Goal: Check status

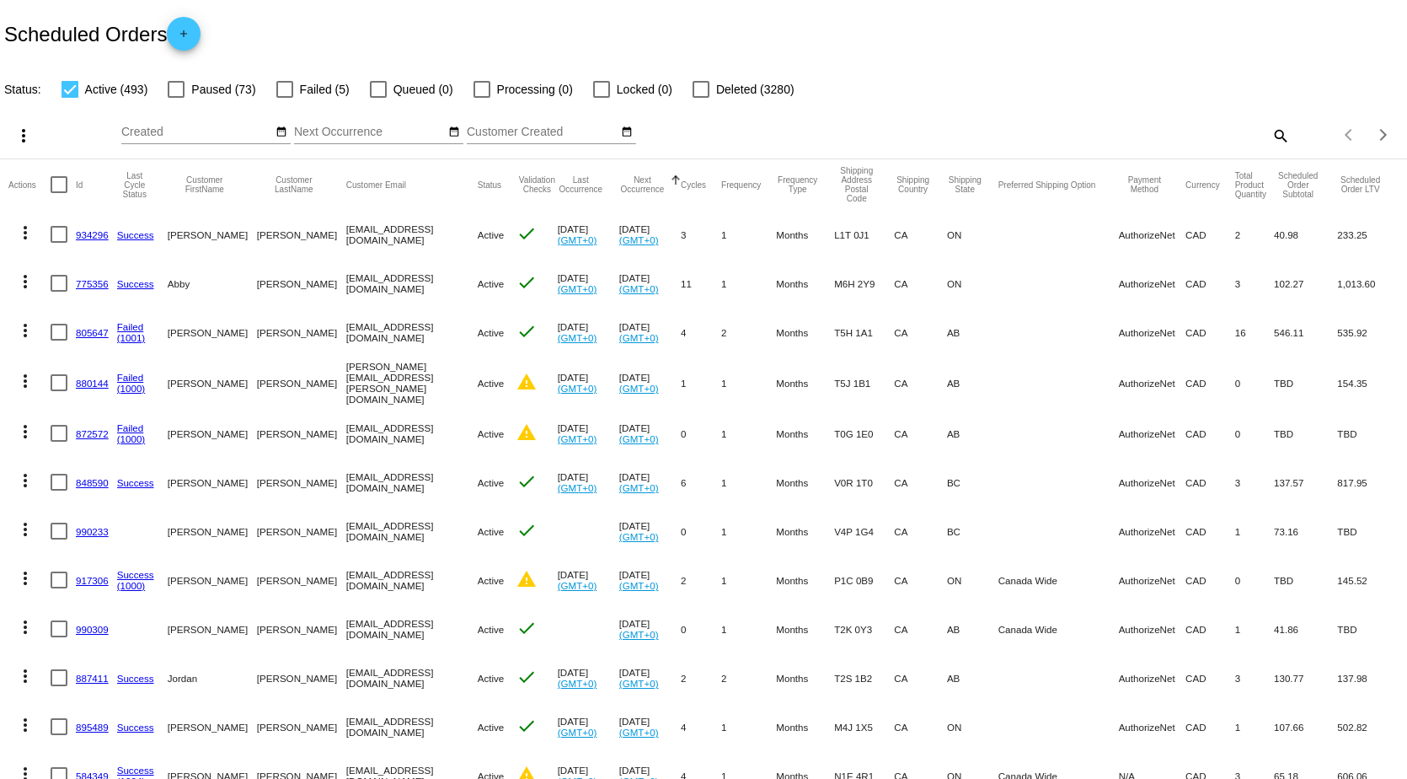
click at [1270, 135] on mat-icon "search" at bounding box center [1280, 135] width 20 height 26
click at [1157, 137] on input "Search" at bounding box center [1115, 132] width 351 height 13
paste input "[EMAIL_ADDRESS][DOMAIN_NAME]"
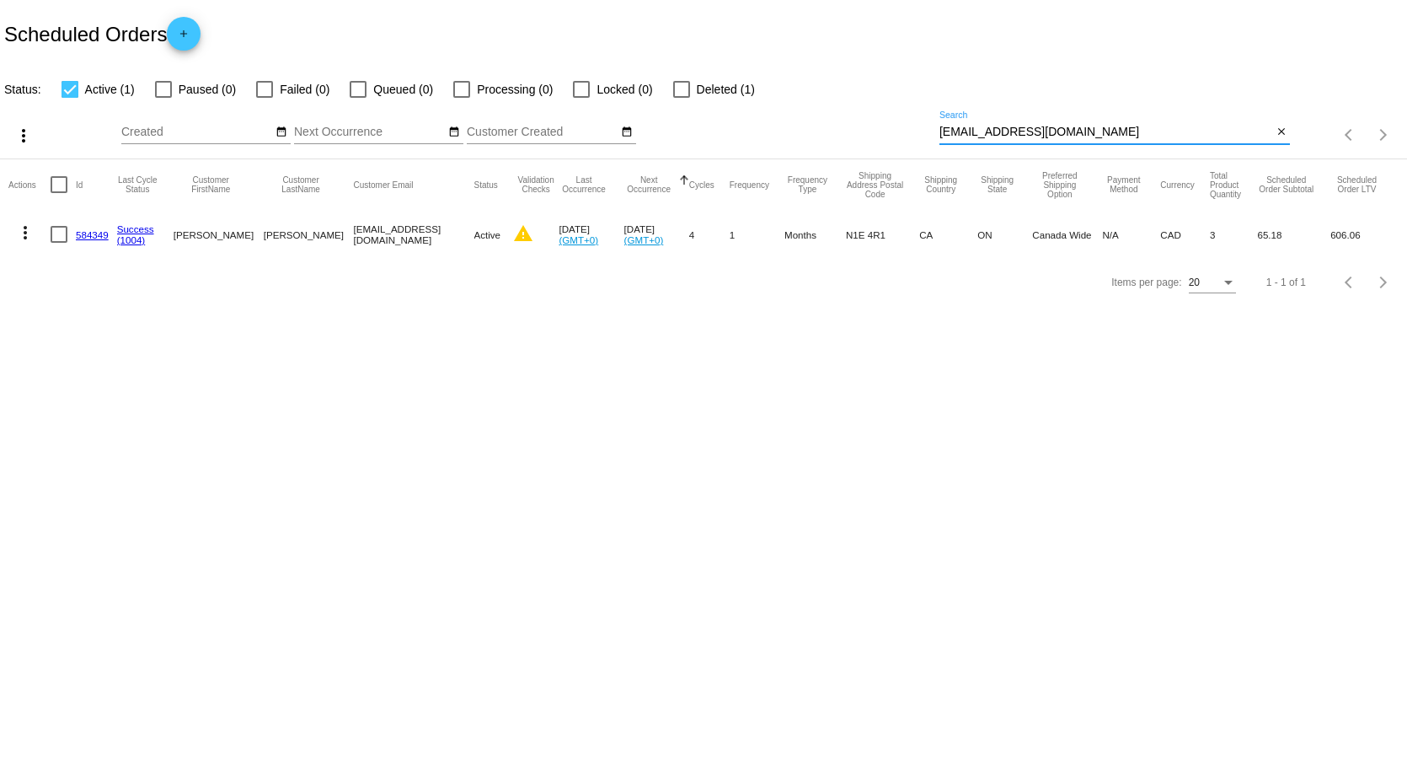
type input "[EMAIL_ADDRESS][DOMAIN_NAME]"
click at [265, 89] on div at bounding box center [264, 89] width 17 height 17
click at [265, 98] on input "Failed (0)" at bounding box center [264, 98] width 1 height 1
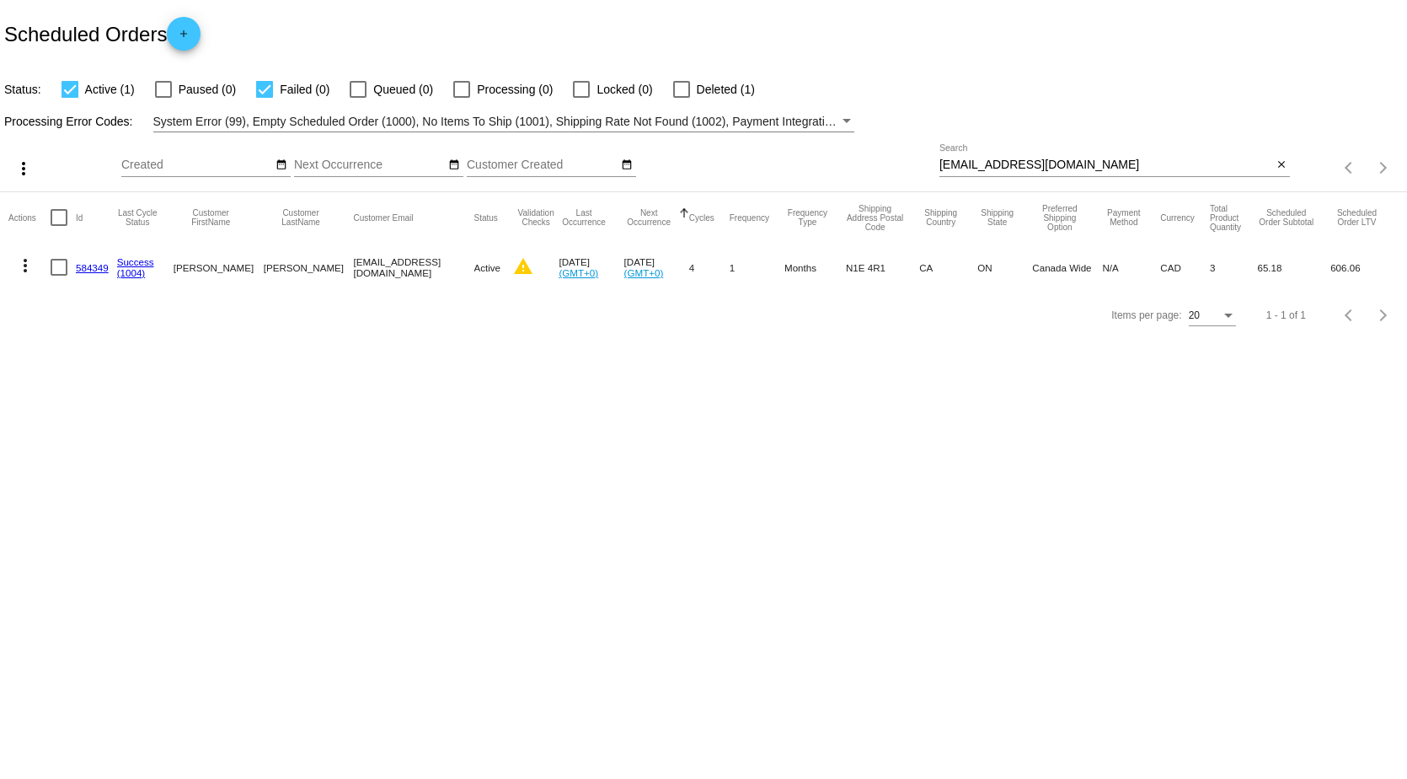
click at [265, 192] on mat-table "Actions Id Last Cycle Status Customer FirstName Customer LastName Customer Emai…" at bounding box center [703, 241] width 1407 height 99
click at [262, 83] on div at bounding box center [264, 89] width 17 height 17
click at [264, 98] on input "Failed (0)" at bounding box center [264, 98] width 1 height 1
checkbox input "false"
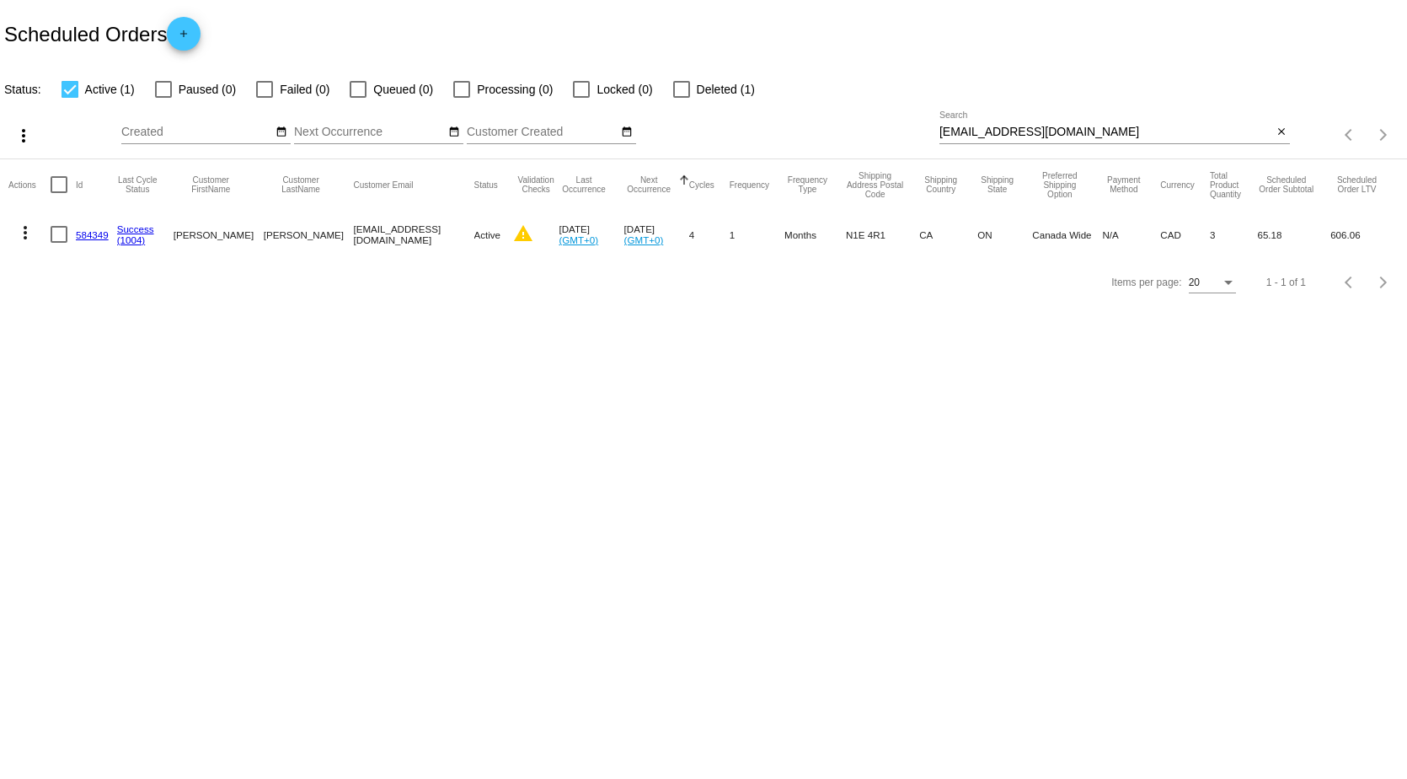
click at [77, 159] on mat-table "Actions Id Last Cycle Status Customer FirstName Customer LastName Customer Emai…" at bounding box center [703, 208] width 1407 height 99
click at [71, 87] on div at bounding box center [70, 89] width 17 height 17
click at [70, 98] on input "Active (1)" at bounding box center [69, 98] width 1 height 1
checkbox input "false"
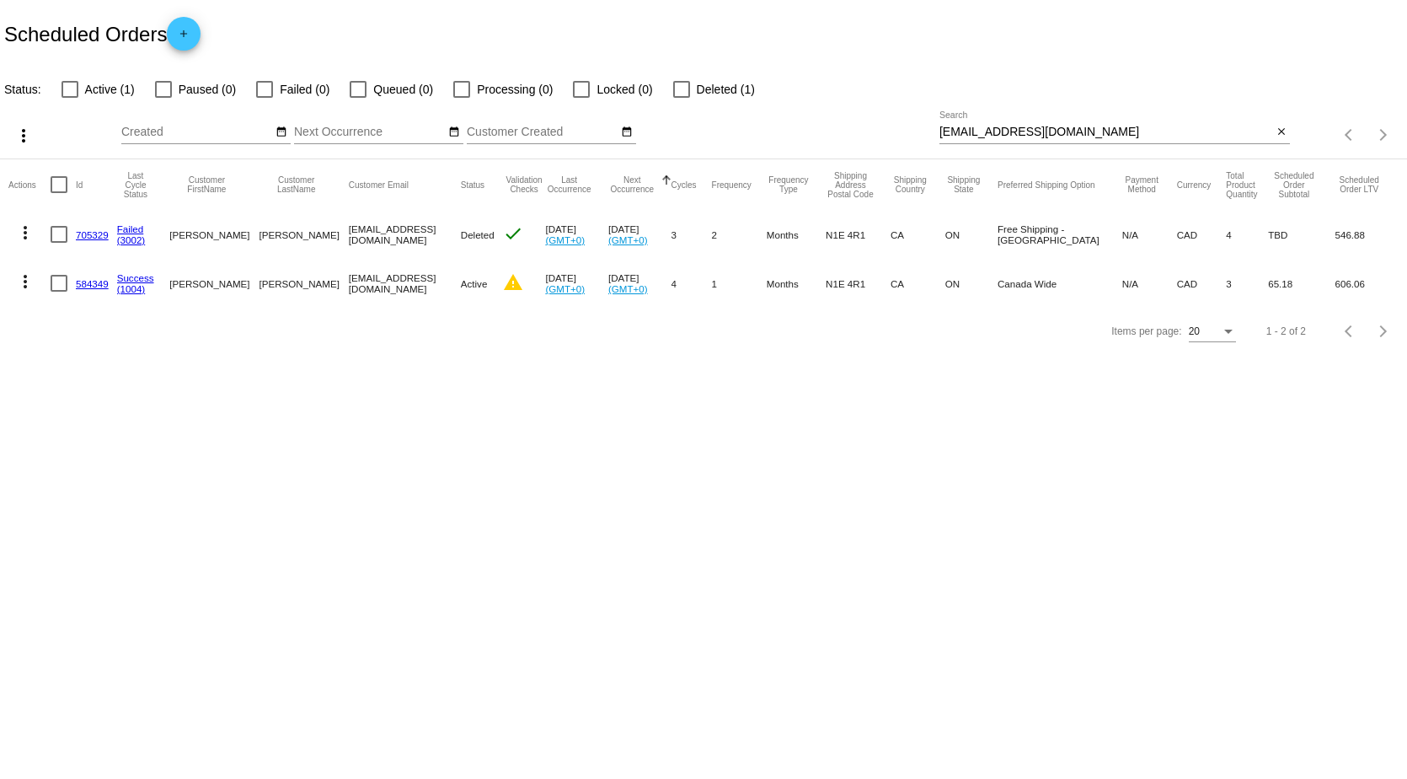
click at [80, 281] on link "584349" at bounding box center [92, 283] width 33 height 11
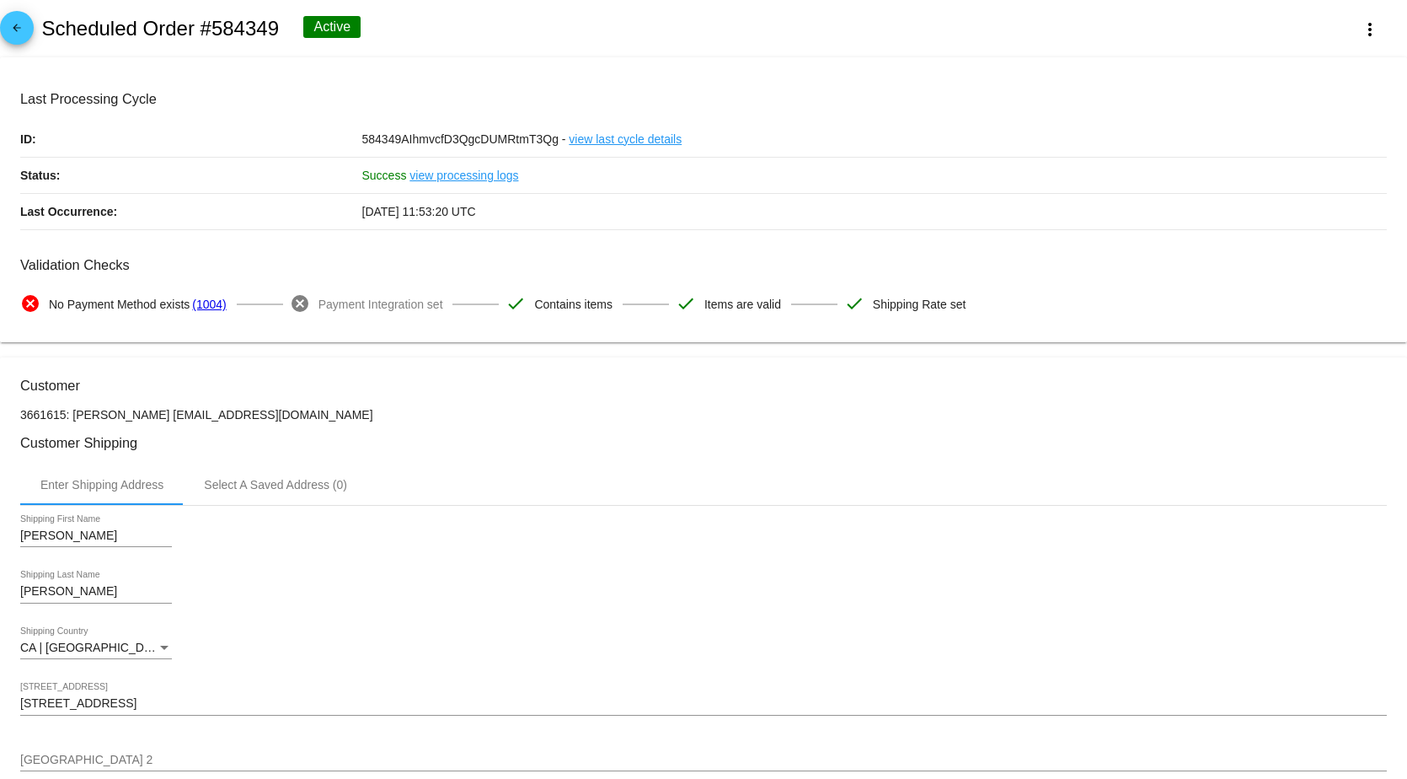
click at [212, 306] on link "(1004)" at bounding box center [209, 303] width 34 height 35
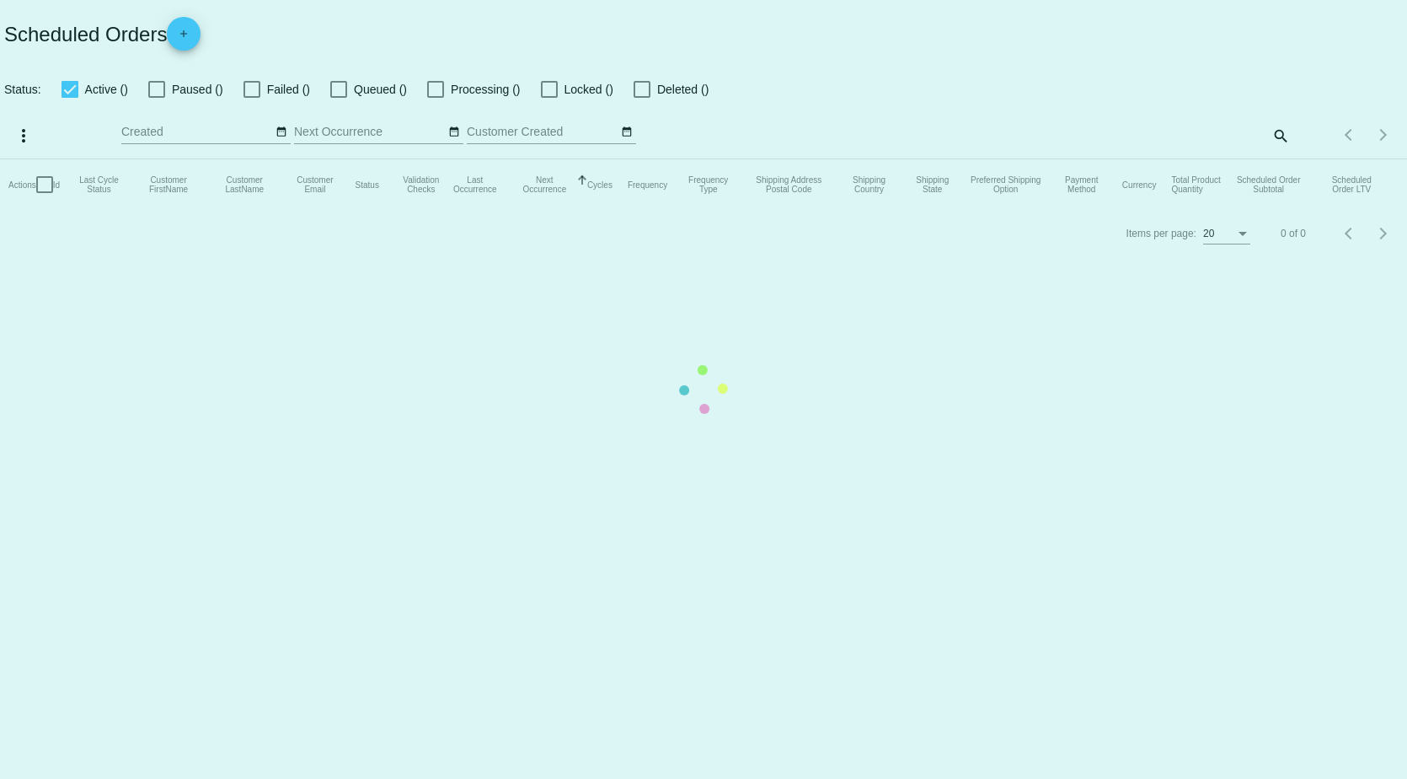
checkbox input "false"
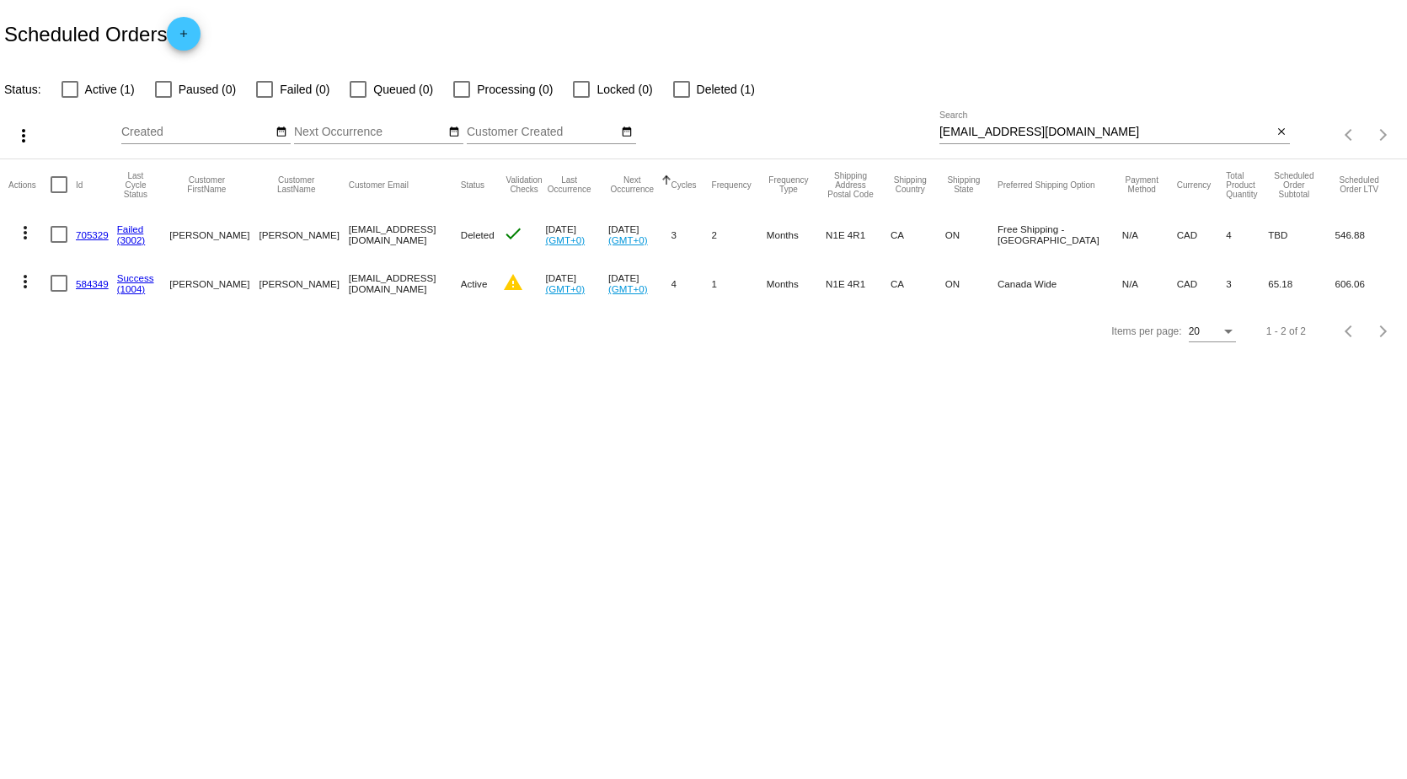
click at [92, 282] on link "584349" at bounding box center [92, 283] width 33 height 11
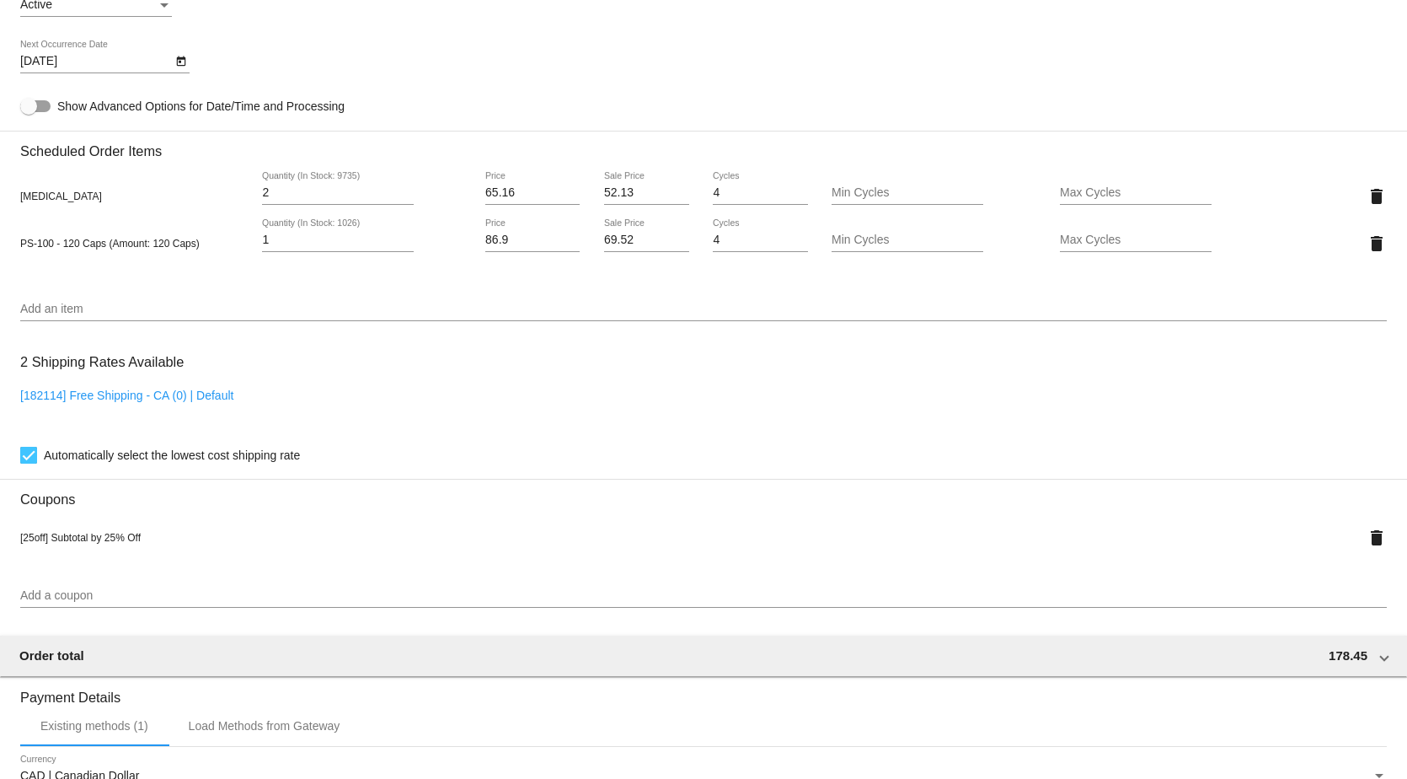
scroll to position [1348, 0]
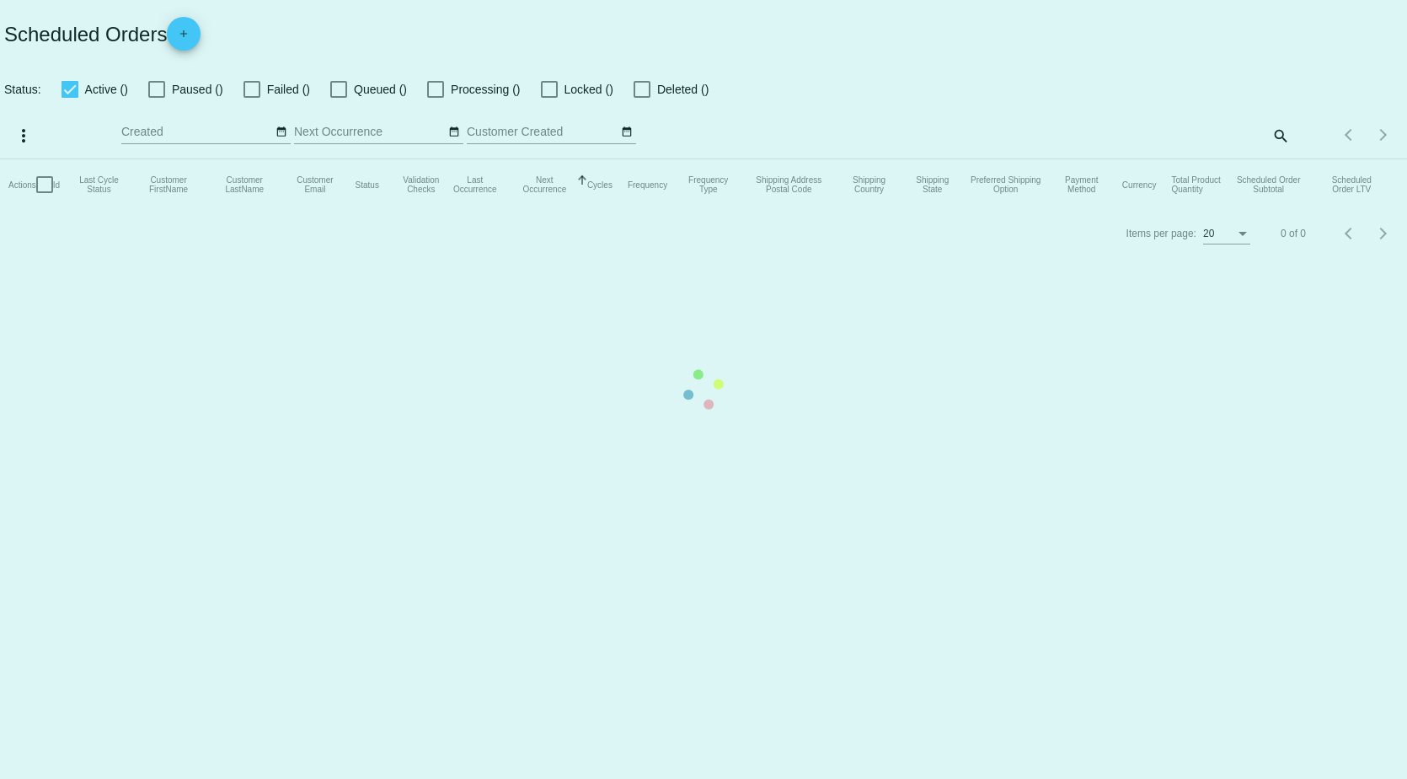
checkbox input "false"
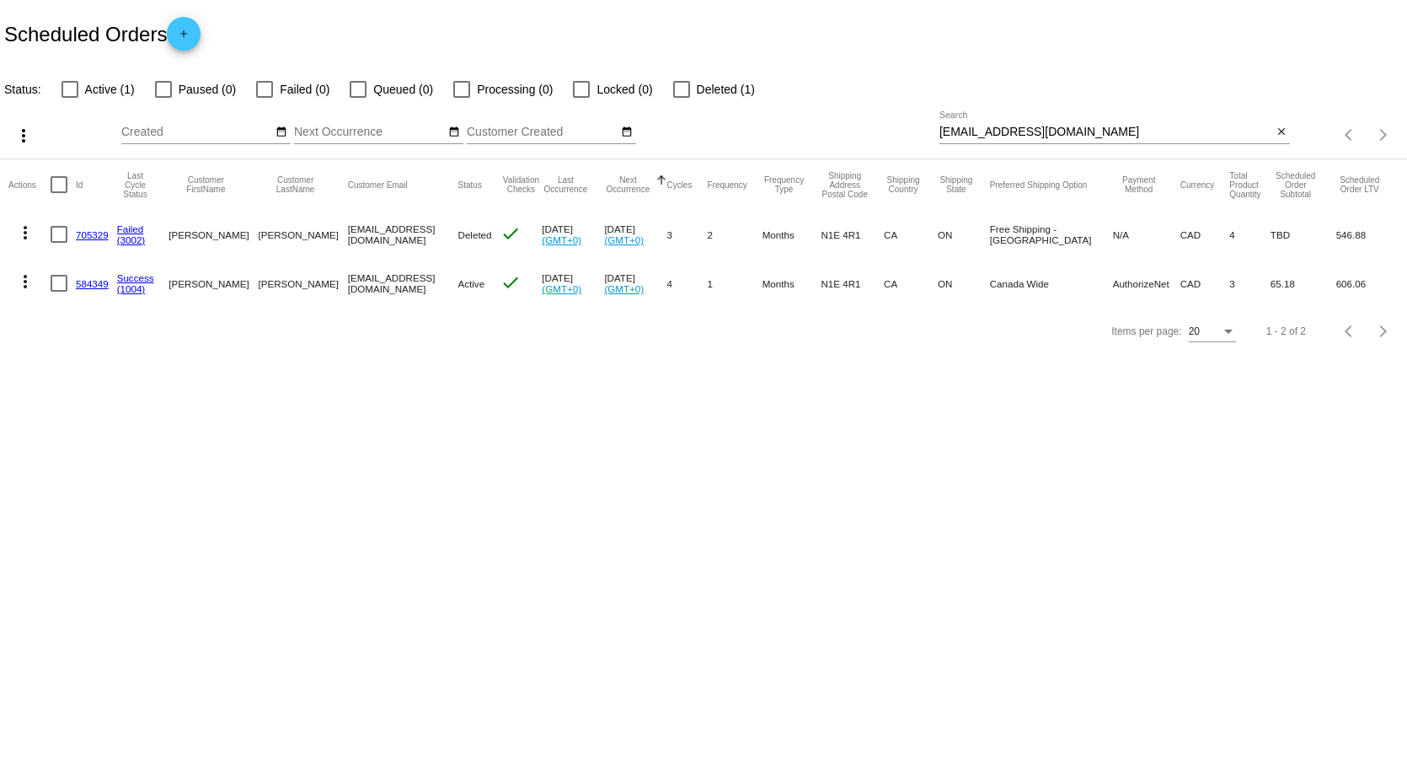
click at [88, 286] on link "584349" at bounding box center [92, 283] width 33 height 11
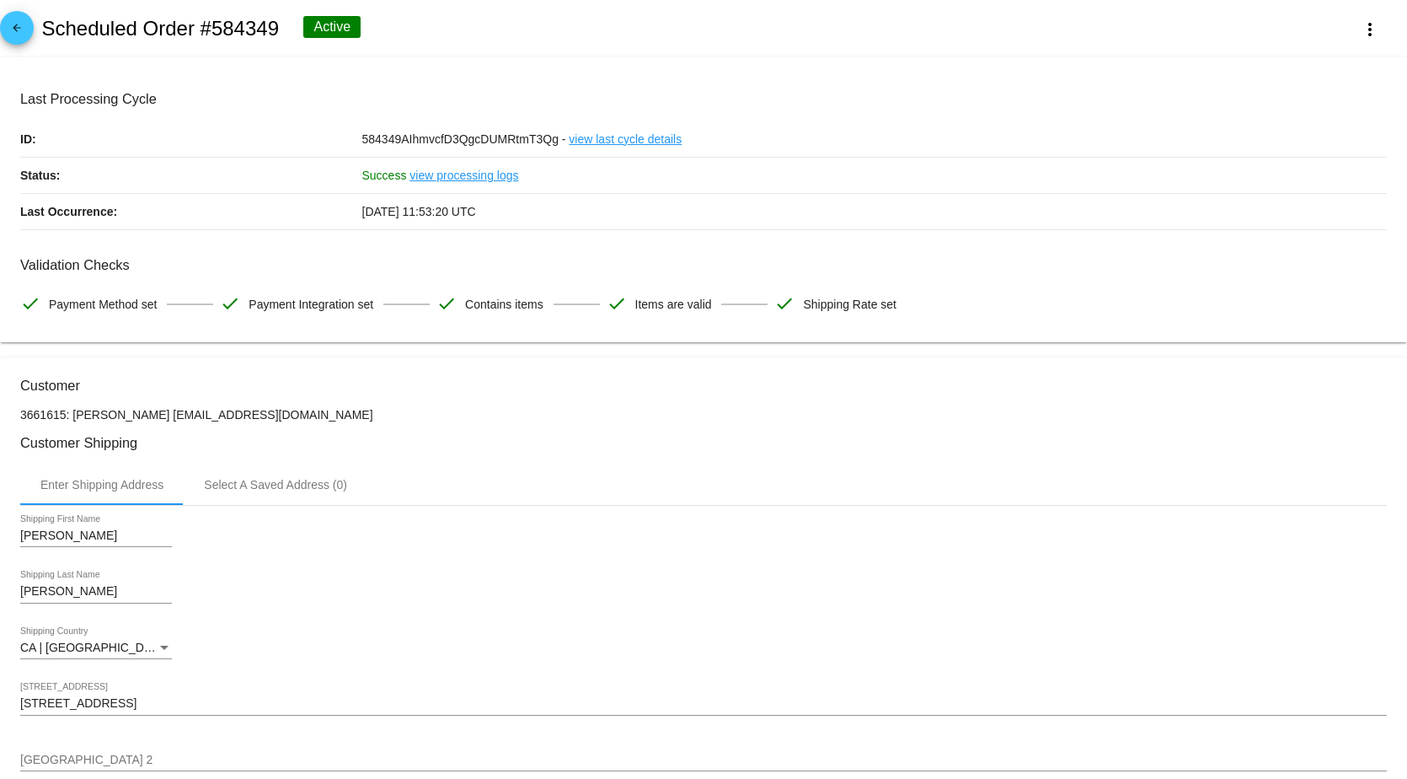
drag, startPoint x: 105, startPoint y: 419, endPoint x: 225, endPoint y: 418, distance: 119.7
click at [225, 418] on p "3661615: Anne Watkins bobofguelph@gmail.com" at bounding box center [703, 414] width 1367 height 13
click at [226, 418] on p "3661615: Anne Watkins bobofguelph@gmail.com" at bounding box center [703, 414] width 1367 height 13
drag, startPoint x: 318, startPoint y: 128, endPoint x: 553, endPoint y: 222, distance: 253.0
click at [553, 222] on div "Last Processing Cycle ID: 584349AIhmvcfD3QgcDUMRtmT3Qg - view last cycle detail…" at bounding box center [703, 160] width 1367 height 138
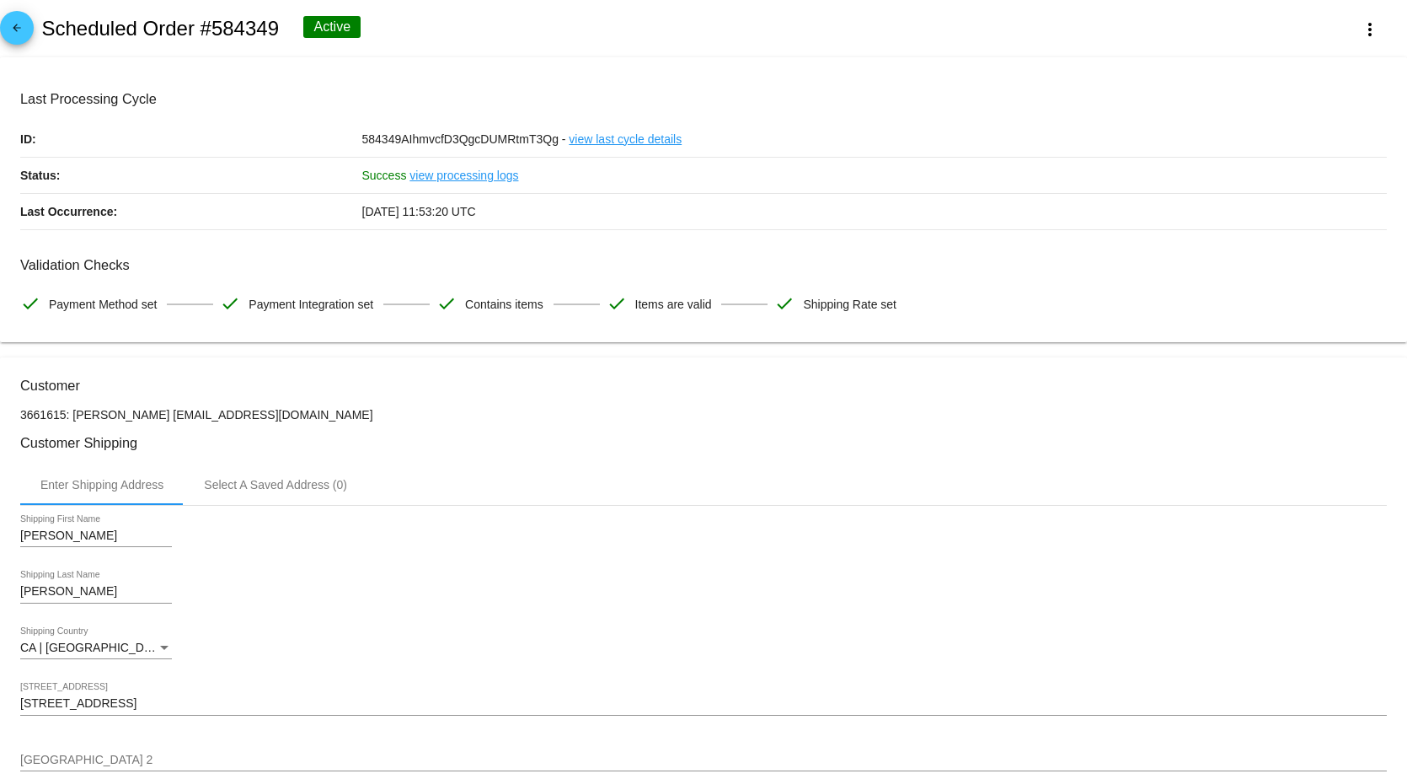
click at [553, 222] on div "07/15/2025 11:53:20 UTC" at bounding box center [874, 211] width 1025 height 35
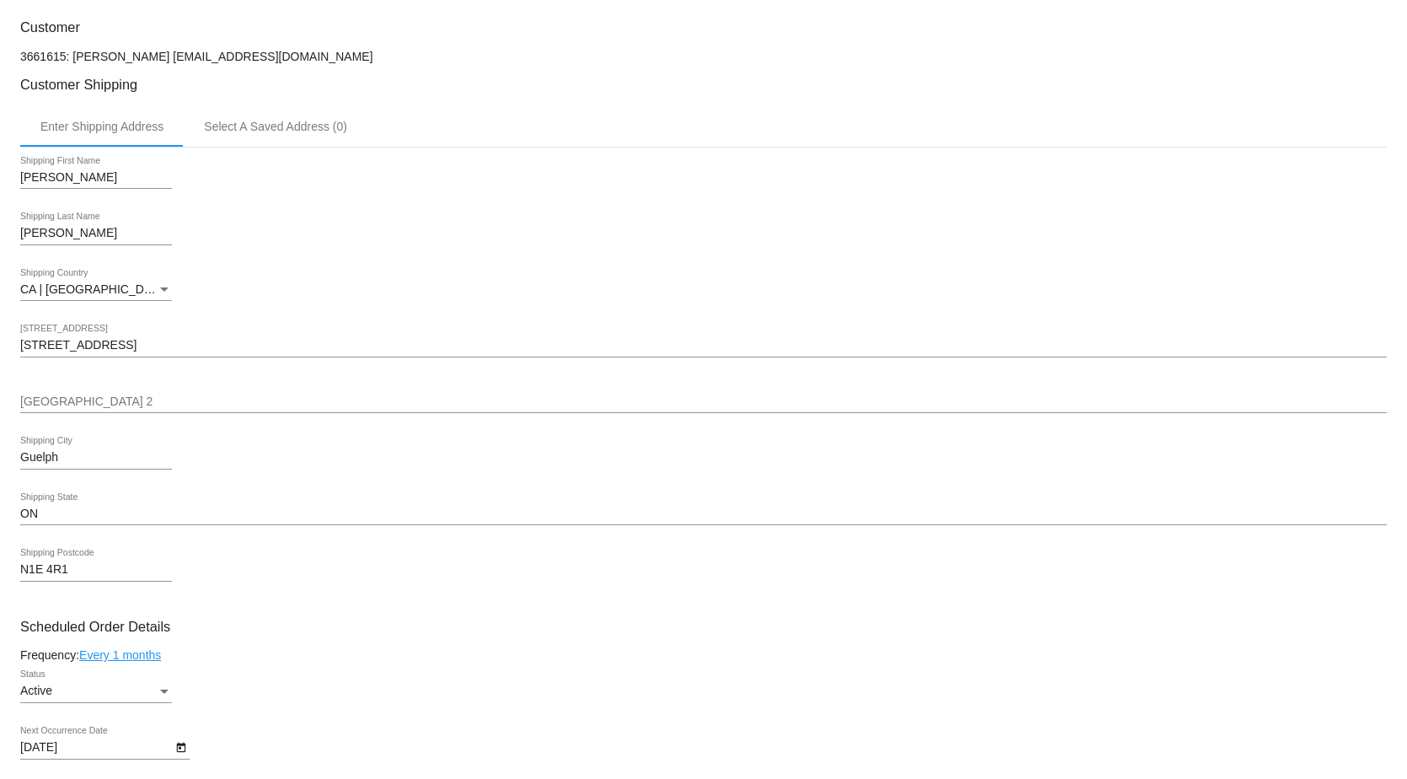
scroll to position [253, 0]
